Goal: Check status: Check status

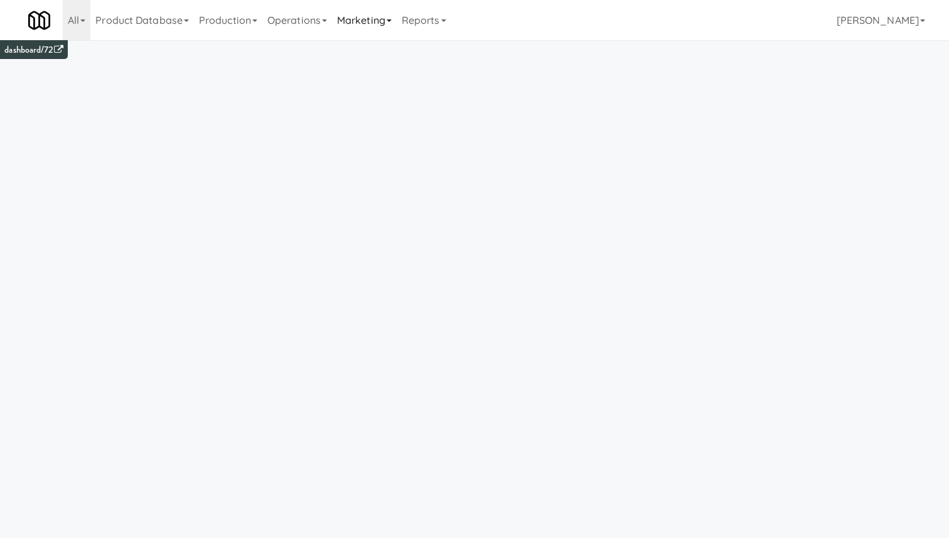
click at [360, 18] on link "Marketing" at bounding box center [364, 20] width 65 height 40
click at [303, 17] on link "Operations" at bounding box center [297, 20] width 70 height 40
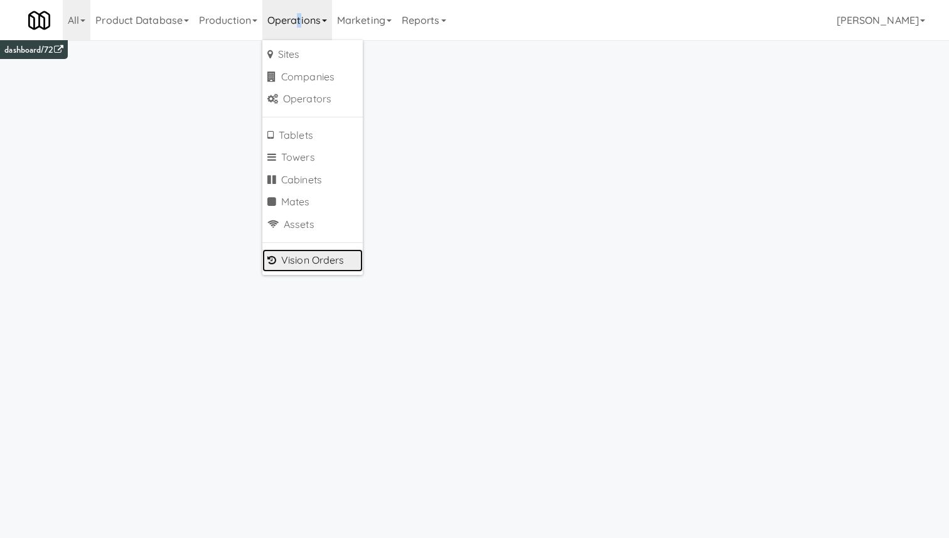
click at [313, 254] on link "Vision Orders" at bounding box center [312, 260] width 100 height 23
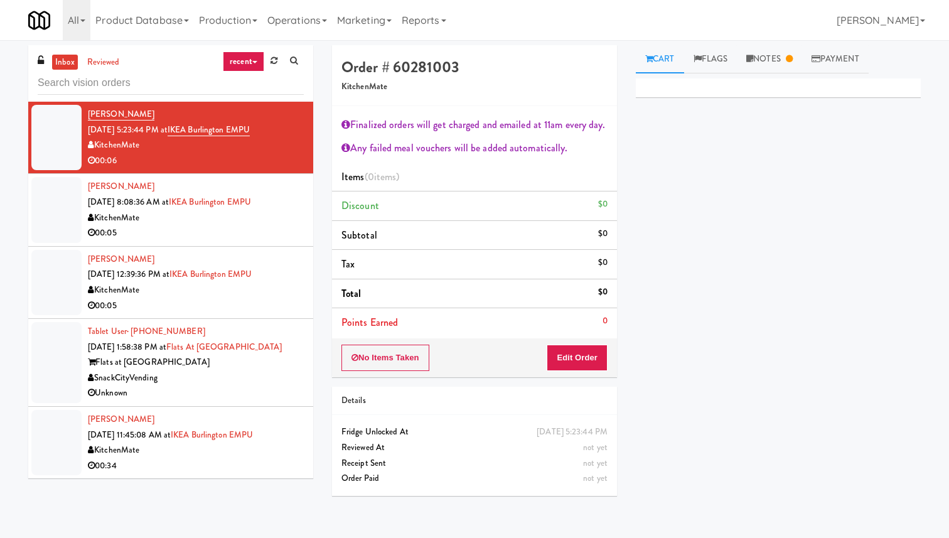
drag, startPoint x: 566, startPoint y: 150, endPoint x: 347, endPoint y: 122, distance: 220.3
click at [347, 122] on div "Finalized orders will get charged and emailed at 11am every day. Any failed mea…" at bounding box center [474, 222] width 285 height 232
click at [416, 128] on div "Finalized orders will get charged and emailed at 11am every day." at bounding box center [475, 125] width 266 height 19
drag, startPoint x: 575, startPoint y: 141, endPoint x: 528, endPoint y: 85, distance: 73.1
click at [528, 85] on div "Order # 60281003 KitchenMate Finalized orders will get charged and emailed at 1…" at bounding box center [474, 211] width 285 height 332
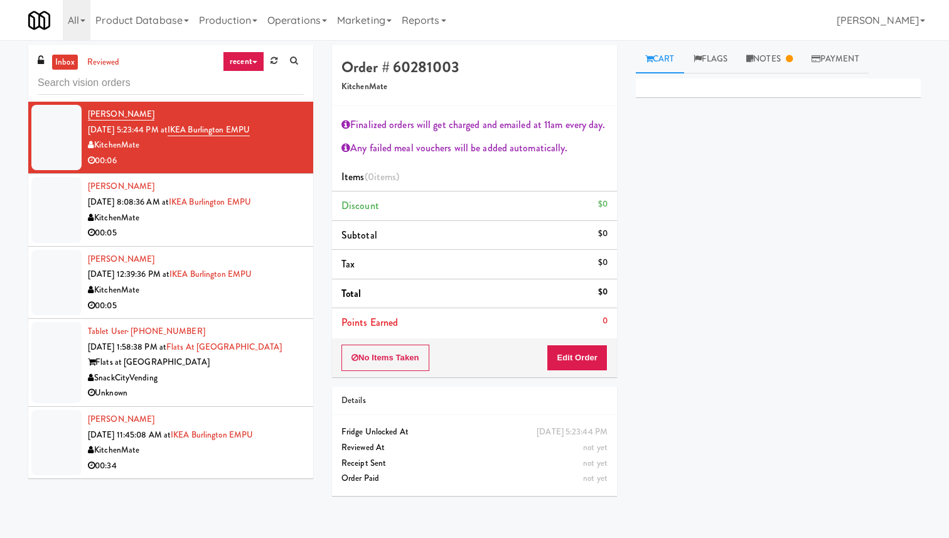
click at [526, 94] on div "Order # 60281003 KitchenMate" at bounding box center [474, 75] width 285 height 61
click at [234, 219] on div "KitchenMate" at bounding box center [196, 218] width 216 height 16
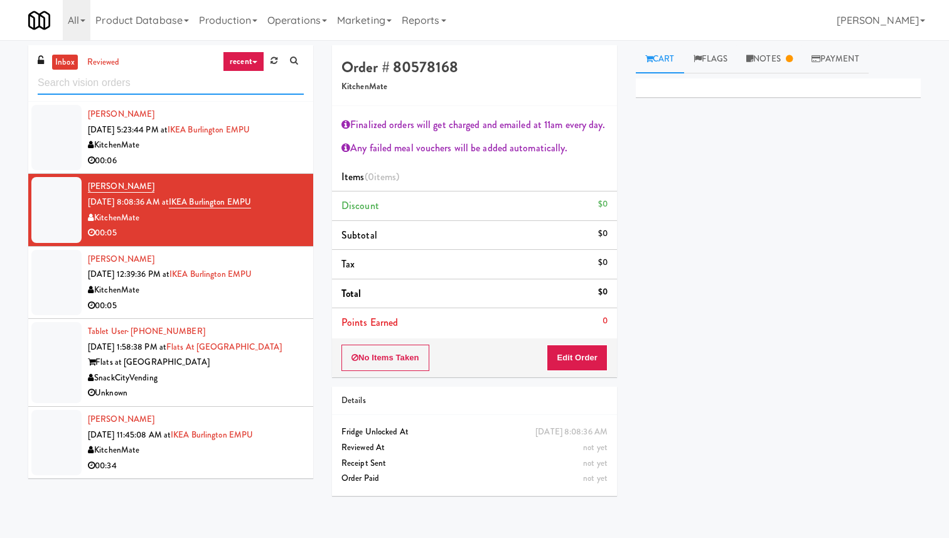
click at [113, 72] on input "text" at bounding box center [171, 83] width 266 height 23
click at [112, 64] on link "reviewed" at bounding box center [103, 63] width 39 height 16
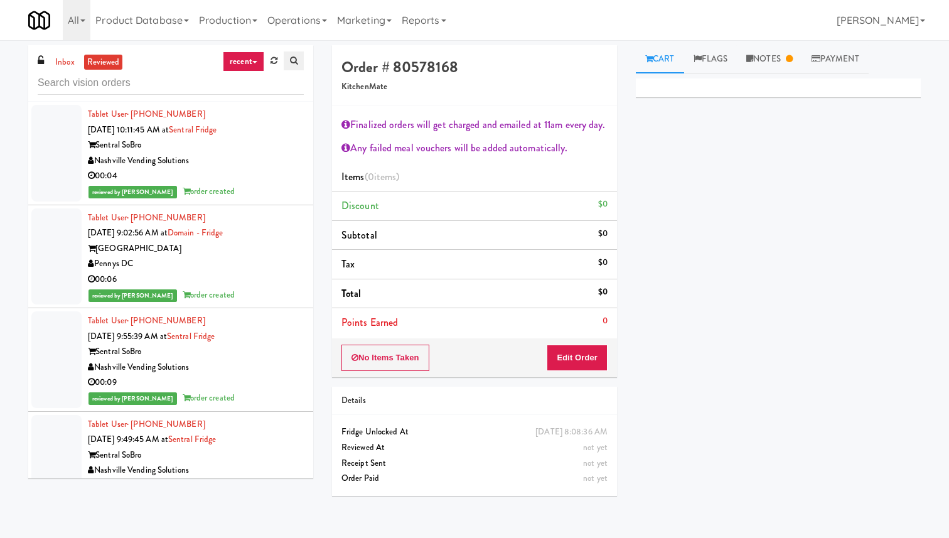
click at [295, 62] on icon at bounding box center [294, 61] width 8 height 8
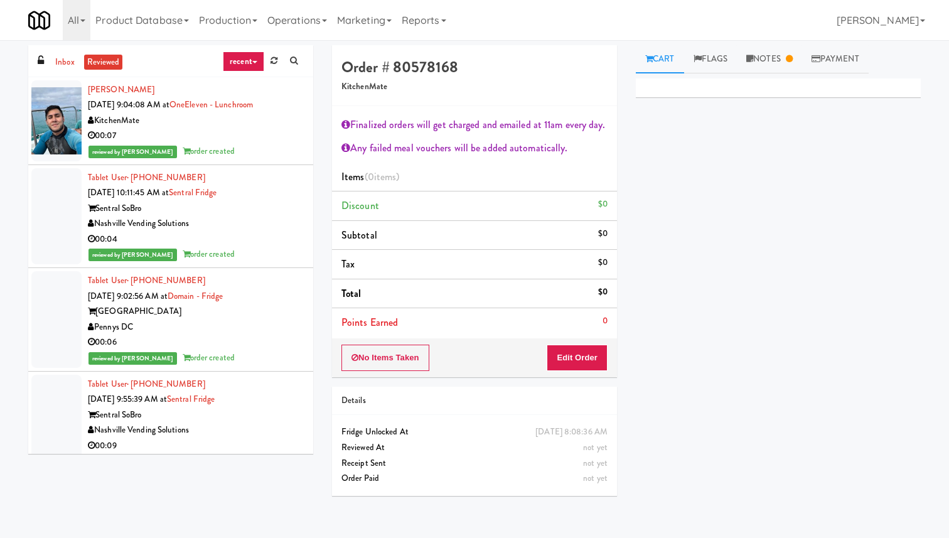
click at [183, 125] on div "KitchenMate" at bounding box center [196, 121] width 216 height 16
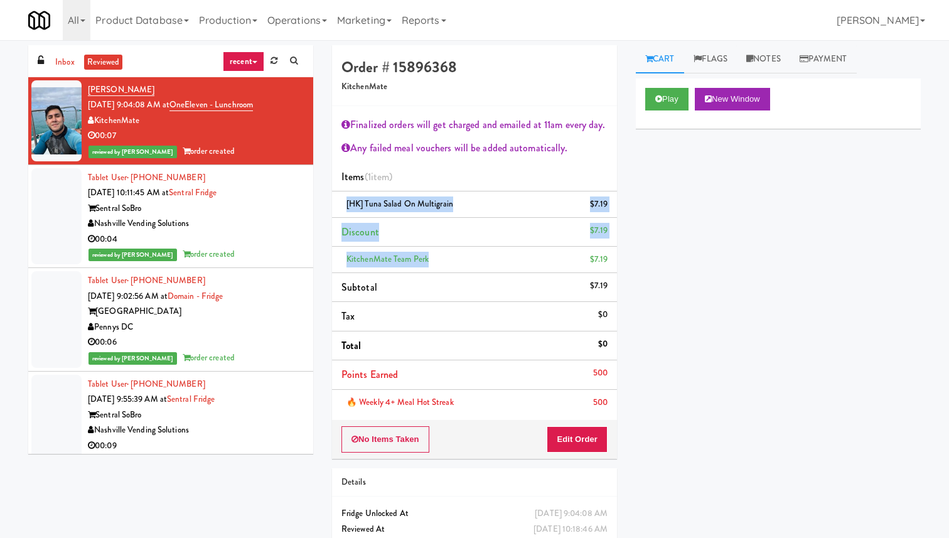
drag, startPoint x: 462, startPoint y: 258, endPoint x: 441, endPoint y: 183, distance: 77.5
click at [441, 183] on ul "Items (1 item ) [HK] Tuna Salad on Multigrain $7.19 Discount $7.19 KitchenMate …" at bounding box center [474, 289] width 285 height 253
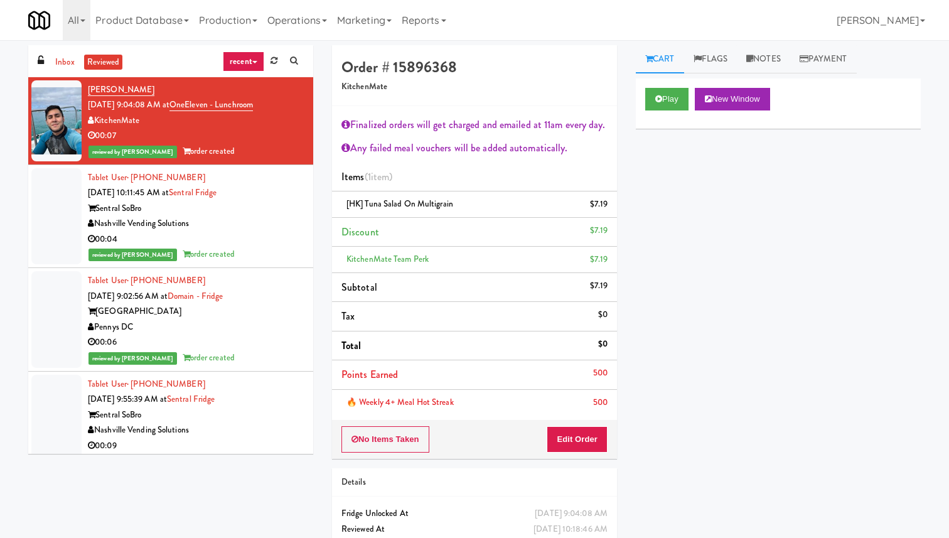
click at [472, 225] on li "Discount $7.19" at bounding box center [474, 233] width 285 height 30
drag, startPoint x: 435, startPoint y: 377, endPoint x: 419, endPoint y: 176, distance: 200.9
click at [419, 176] on ul "Items (1 item ) [HK] Tuna Salad on Multigrain $7.19 Discount $7.19 KitchenMate …" at bounding box center [474, 289] width 285 height 253
click at [435, 230] on li "Discount $7.19" at bounding box center [474, 233] width 285 height 30
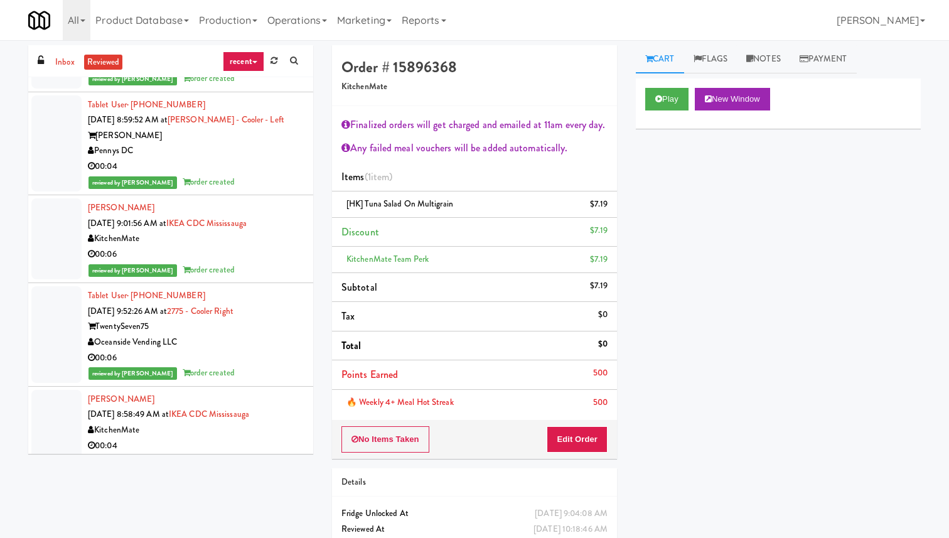
scroll to position [1774, 0]
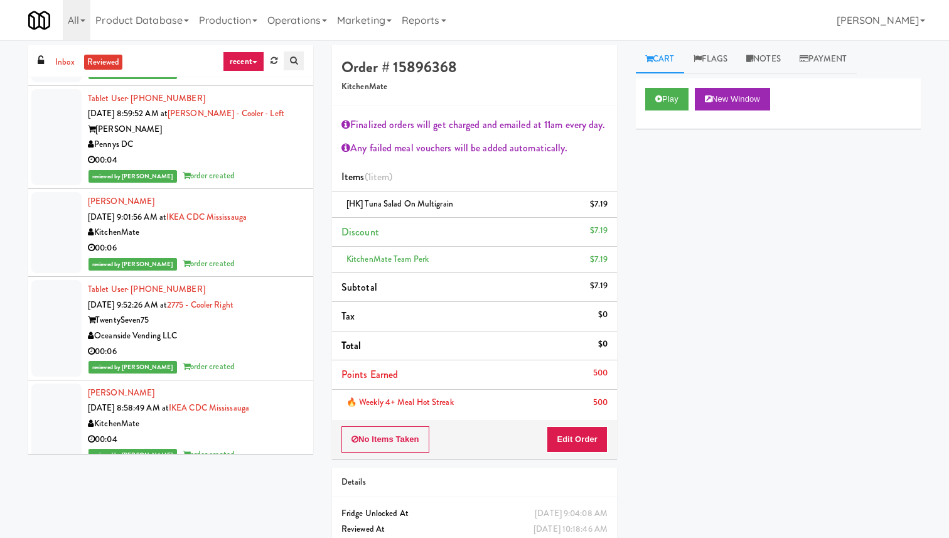
click at [295, 58] on icon at bounding box center [294, 61] width 8 height 8
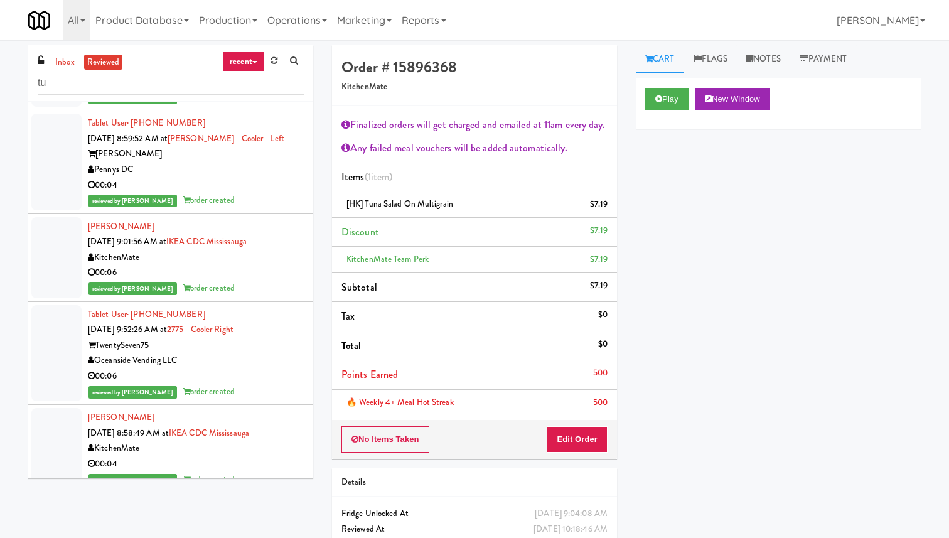
type input "t"
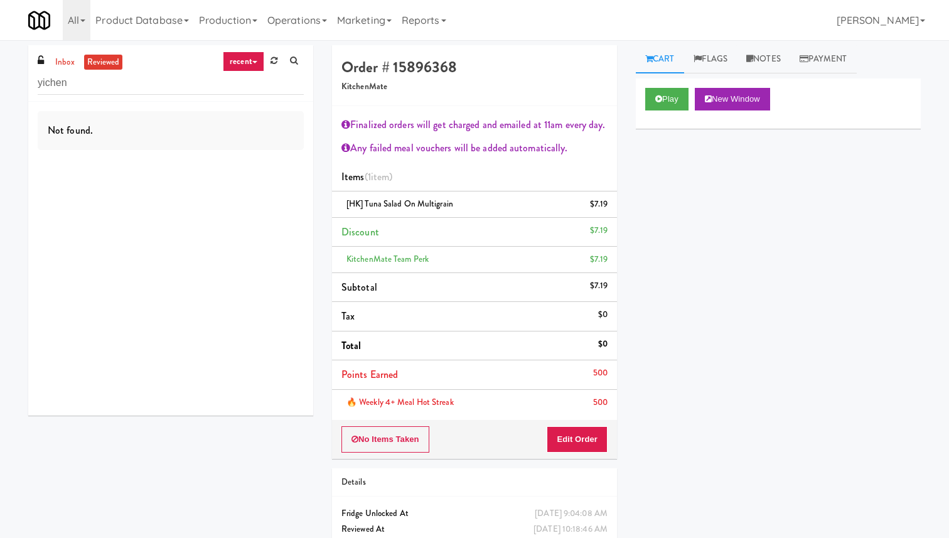
scroll to position [0, 0]
type input "y"
